Goal: Task Accomplishment & Management: Complete application form

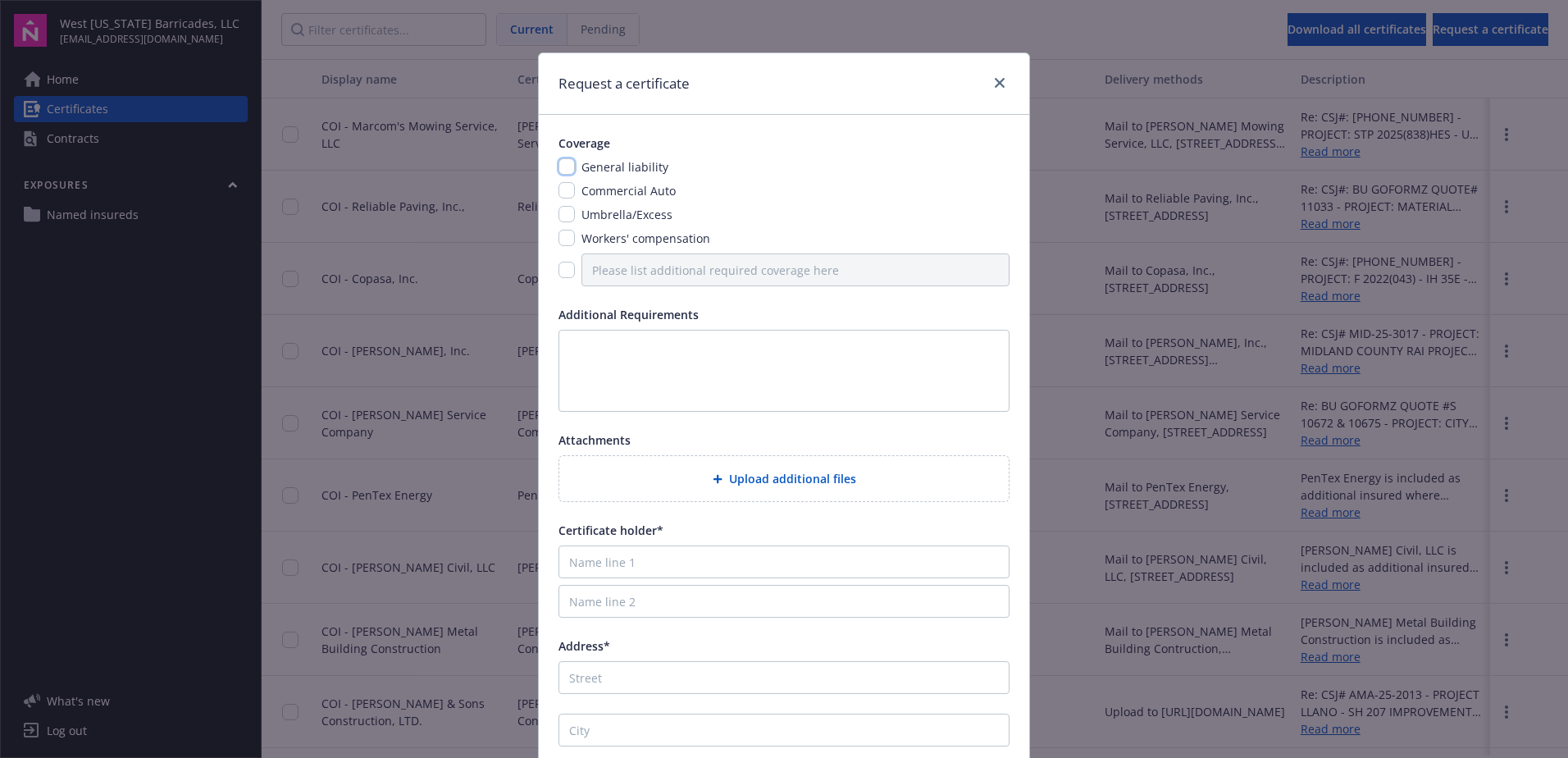
click at [565, 164] on input "checkbox" at bounding box center [566, 166] width 17 height 17
checkbox input "true"
drag, startPoint x: 561, startPoint y: 195, endPoint x: 562, endPoint y: 208, distance: 13.0
click at [562, 195] on input "checkbox" at bounding box center [566, 190] width 17 height 17
checkbox input "true"
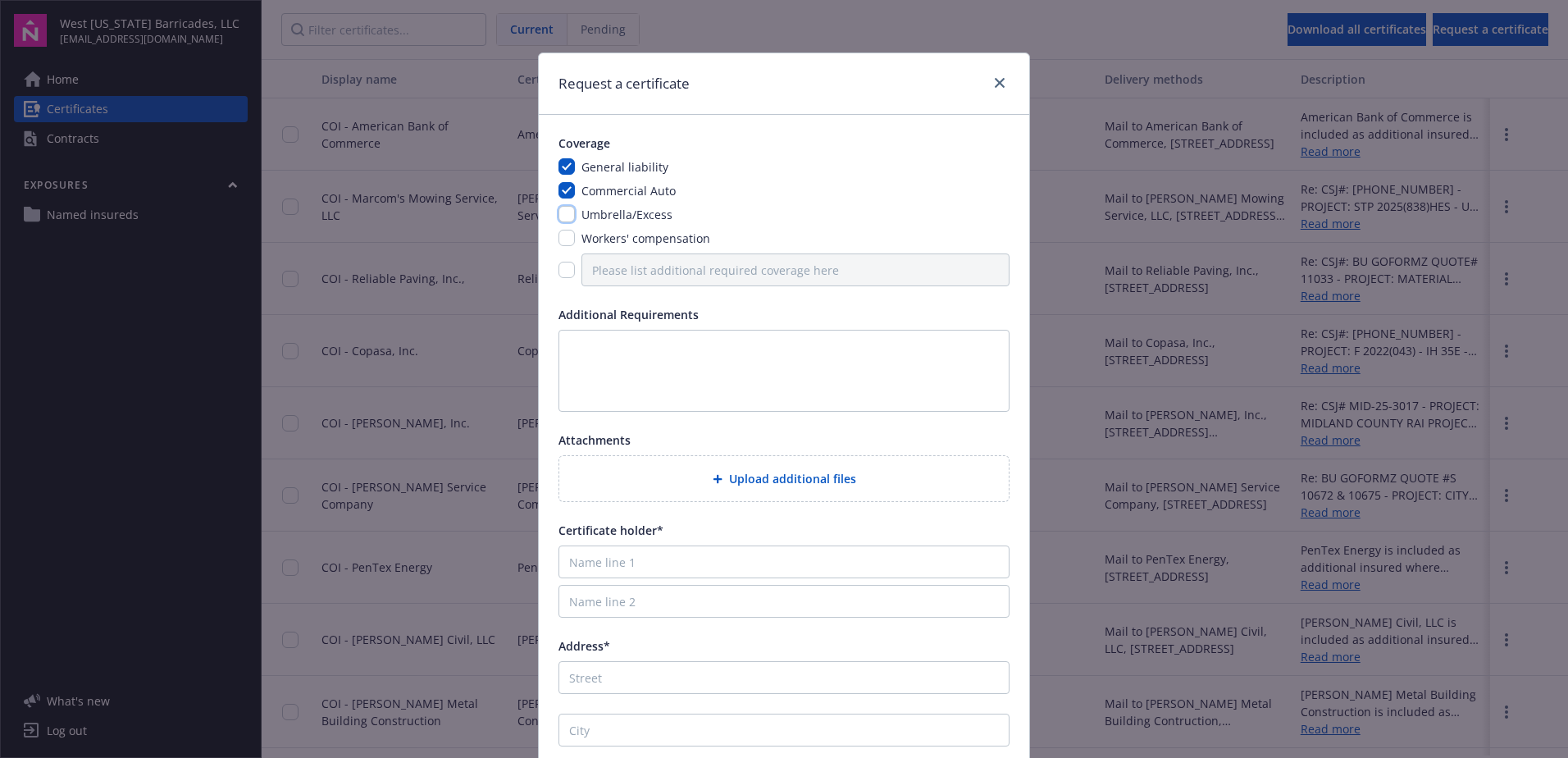
click at [562, 214] on input "checkbox" at bounding box center [566, 213] width 17 height 17
checkbox input "true"
click at [562, 238] on input "checkbox" at bounding box center [566, 237] width 17 height 17
checkbox input "true"
click at [582, 349] on textarea at bounding box center [784, 371] width 451 height 82
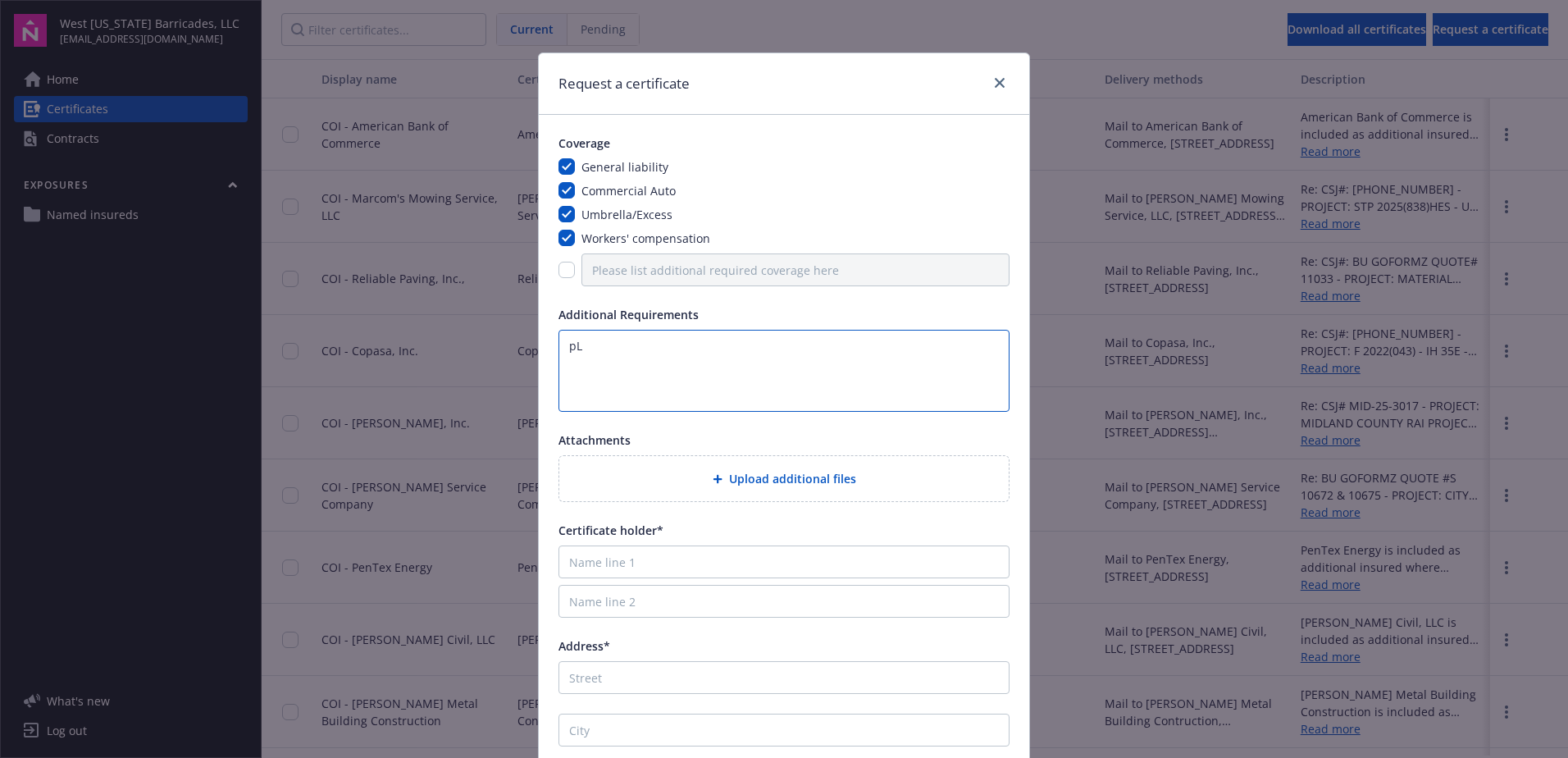
type textarea "p"
click at [848, 387] on textarea "Please include all endorsements Desc. of Ops Box: CSJ#: [PHONE_NUMBER] * PROJEC…" at bounding box center [784, 371] width 451 height 82
click at [855, 390] on textarea "Please include all endorsements Desc. of Ops Box: CSJ#: [PHONE_NUMBER] * PROJEC…" at bounding box center [784, 371] width 451 height 82
click at [749, 401] on textarea "Please include all endorsements Desc. of Ops Box: CSJ#: [PHONE_NUMBER] * PROJEC…" at bounding box center [784, 371] width 451 height 82
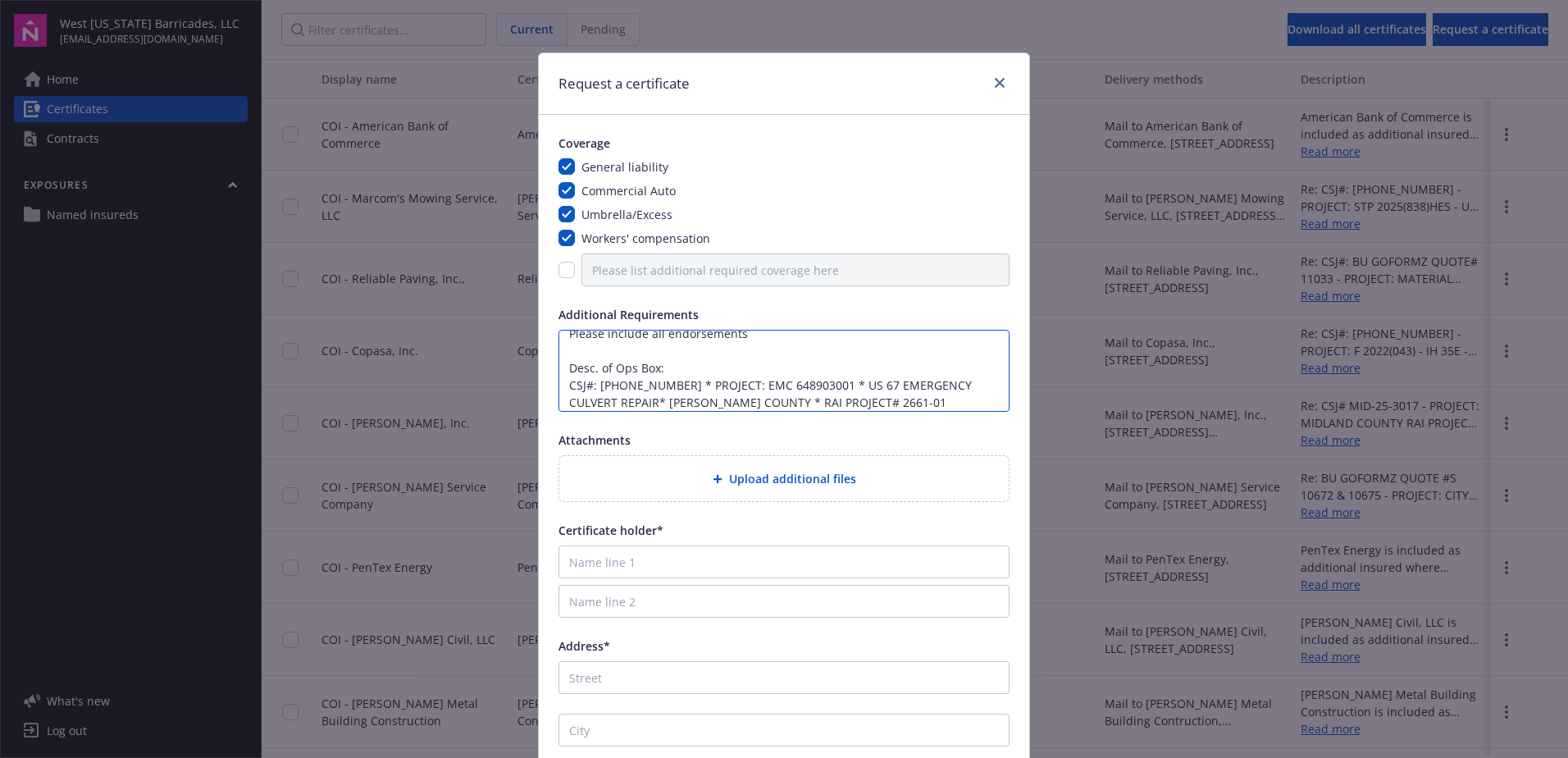
drag, startPoint x: 791, startPoint y: 384, endPoint x: 803, endPoint y: 383, distance: 12.0
click at [791, 383] on textarea "Please include all endorsements Desc. of Ops Box: CSJ#: [PHONE_NUMBER] * PROJEC…" at bounding box center [784, 371] width 451 height 82
drag, startPoint x: 810, startPoint y: 384, endPoint x: 754, endPoint y: 386, distance: 56.0
click at [754, 386] on textarea "Please include all endorsements Desc. of Ops Box: CSJ#: [PHONE_NUMBER] * PROJEC…" at bounding box center [784, 371] width 451 height 82
type textarea "Please include all endorsements Desc. of Ops Box: CSJ#: [PHONE_NUMBER] * PROJEC…"
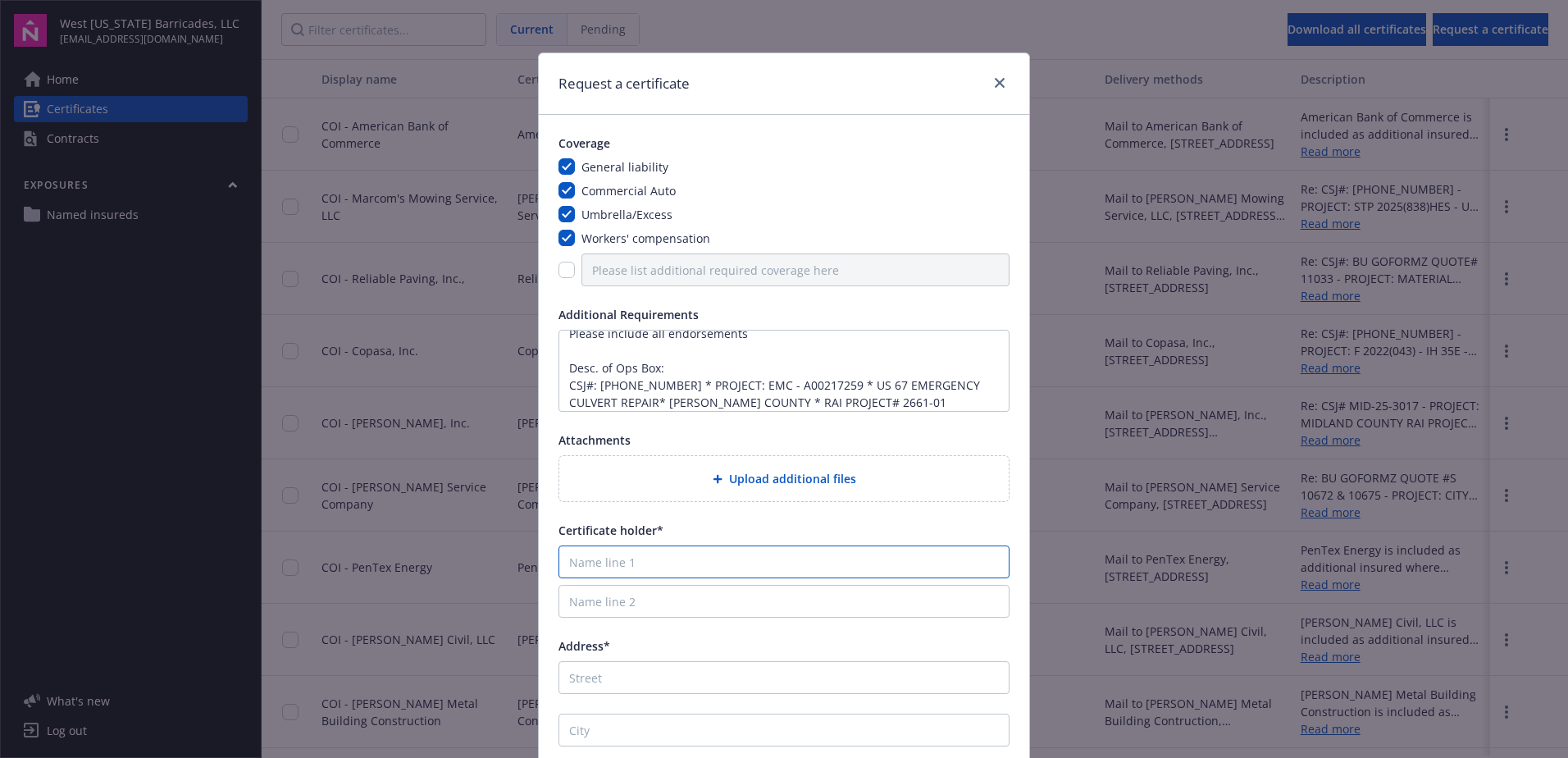
click at [678, 566] on input "Name line 1" at bounding box center [784, 561] width 451 height 33
type input "[PERSON_NAME], Inc."
type input "[STREET_ADDRESS][PERSON_NAME]"
type input "San [PERSON_NAME]"
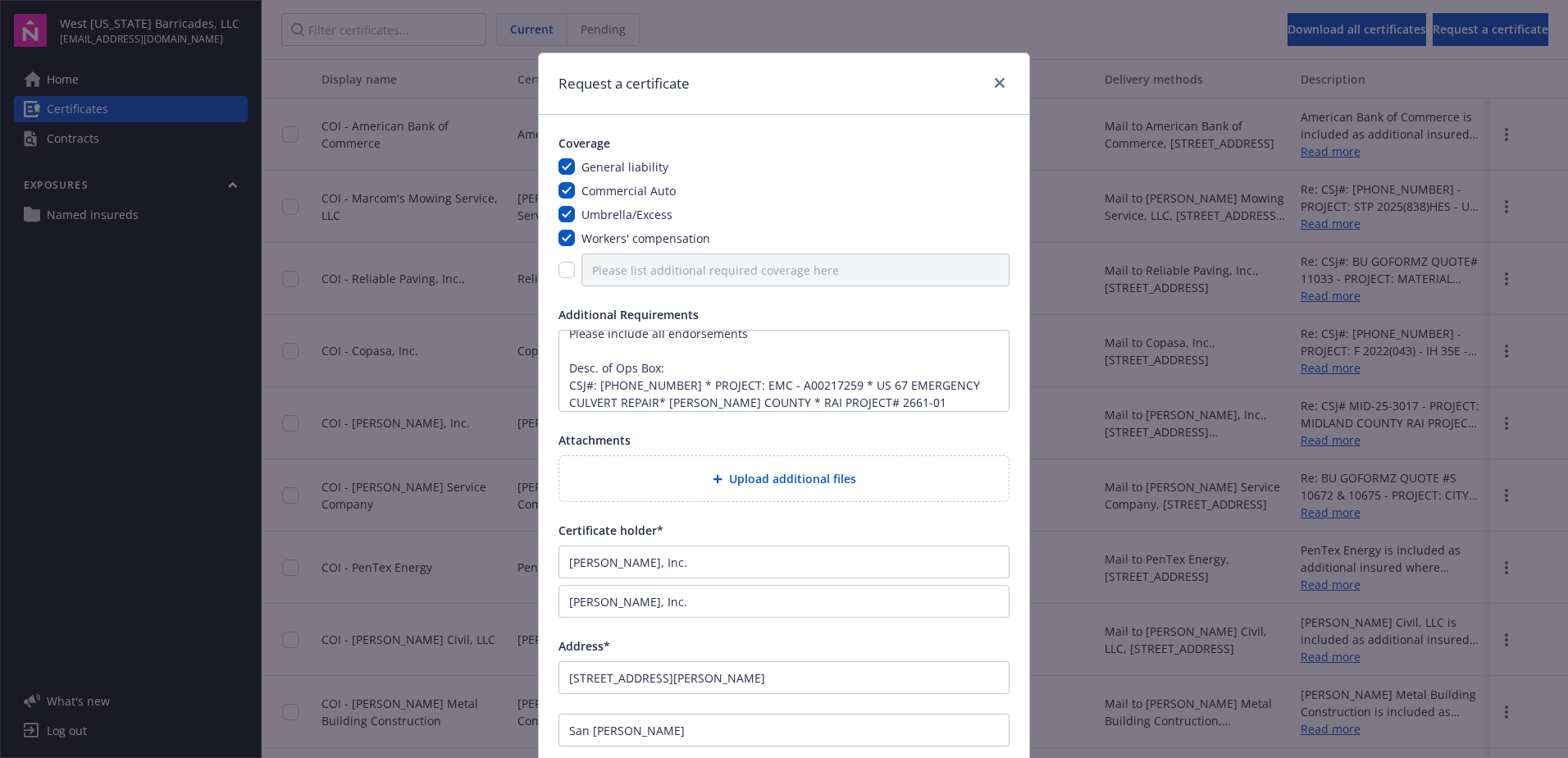
type input "[GEOGRAPHIC_DATA]"
type input "76903"
drag, startPoint x: 680, startPoint y: 595, endPoint x: 442, endPoint y: 595, distance: 238.0
click at [442, 595] on div "Request a certificate Coverage General liability Commercial Auto Umbrella/Exces…" at bounding box center [784, 379] width 1568 height 758
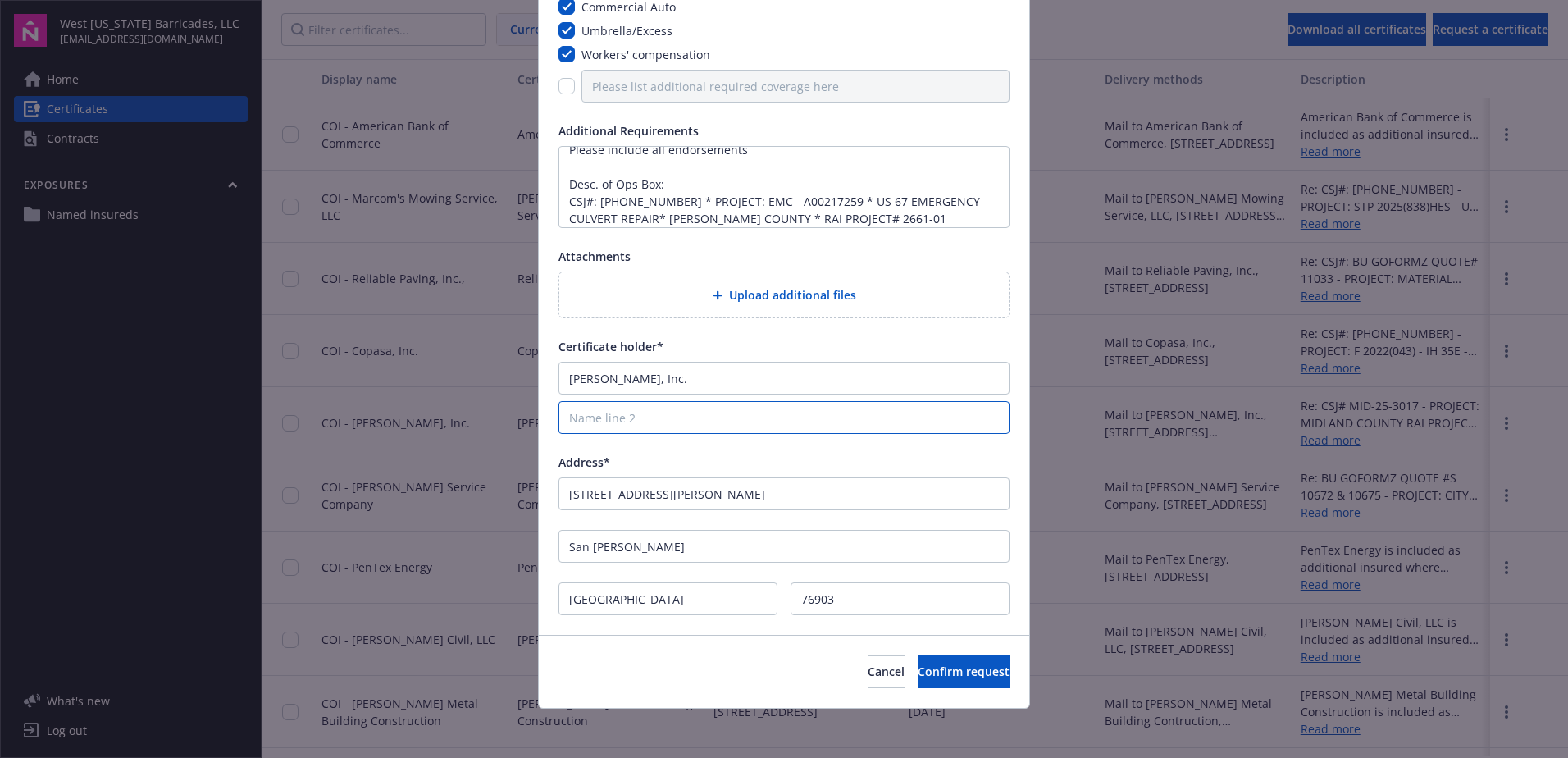
scroll to position [187, 0]
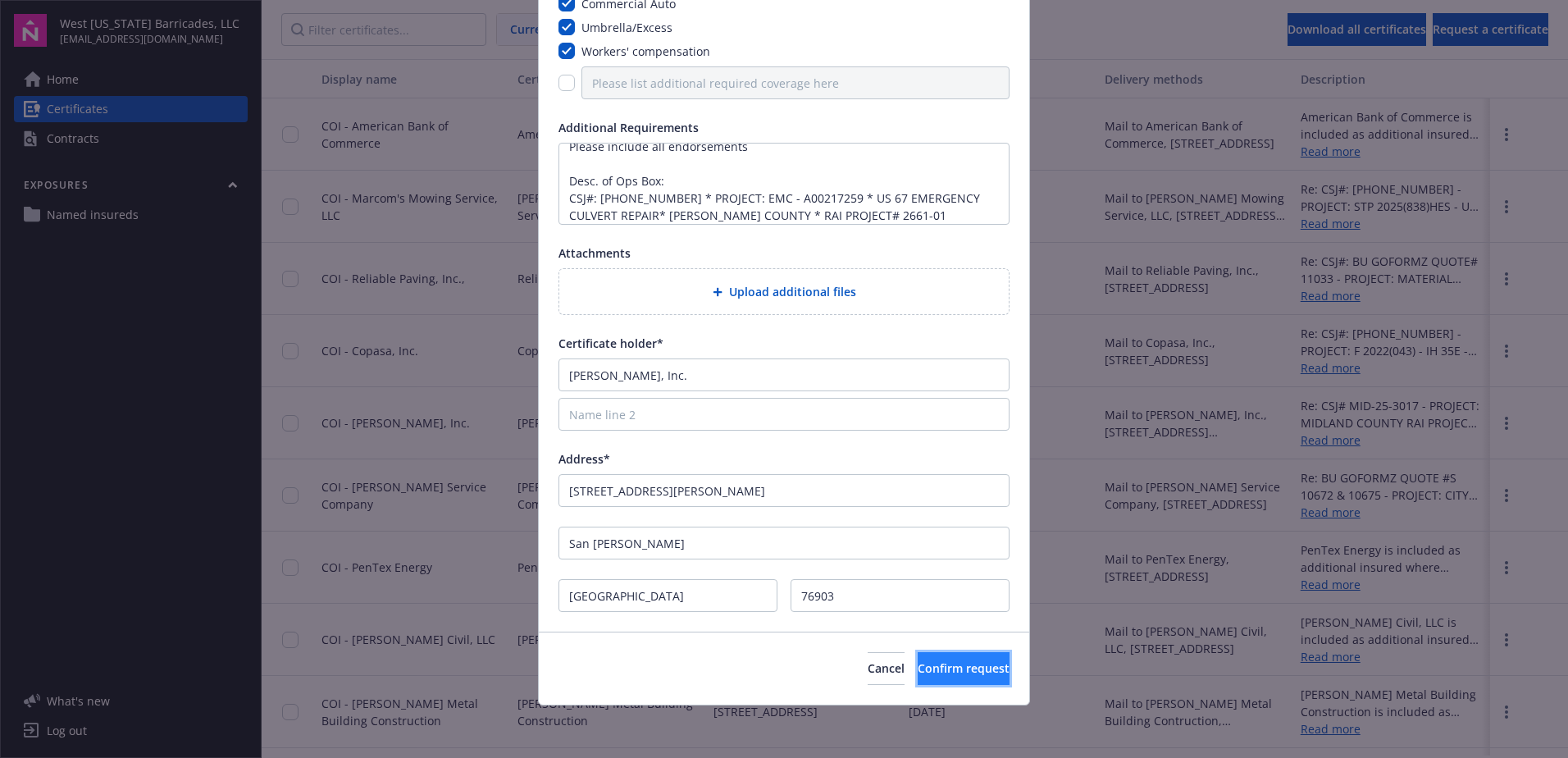
click at [917, 668] on span "Confirm request" at bounding box center [963, 668] width 92 height 16
